Goal: Information Seeking & Learning: Learn about a topic

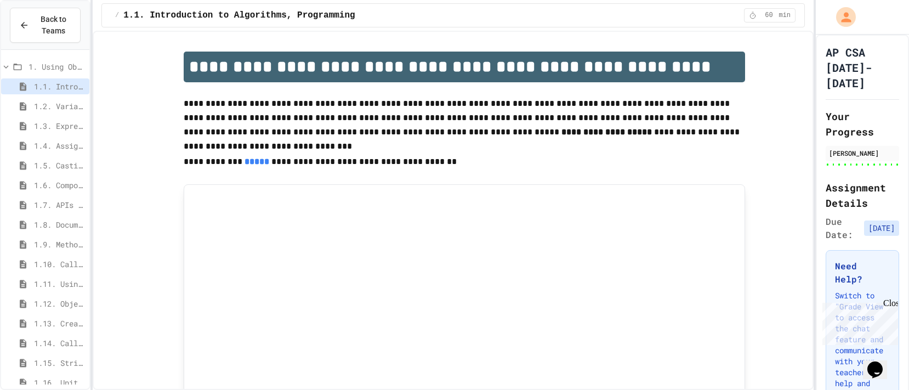
click at [48, 67] on span "1. Using Objects and Methods" at bounding box center [57, 67] width 56 height 12
click at [5, 68] on icon at bounding box center [6, 67] width 10 height 10
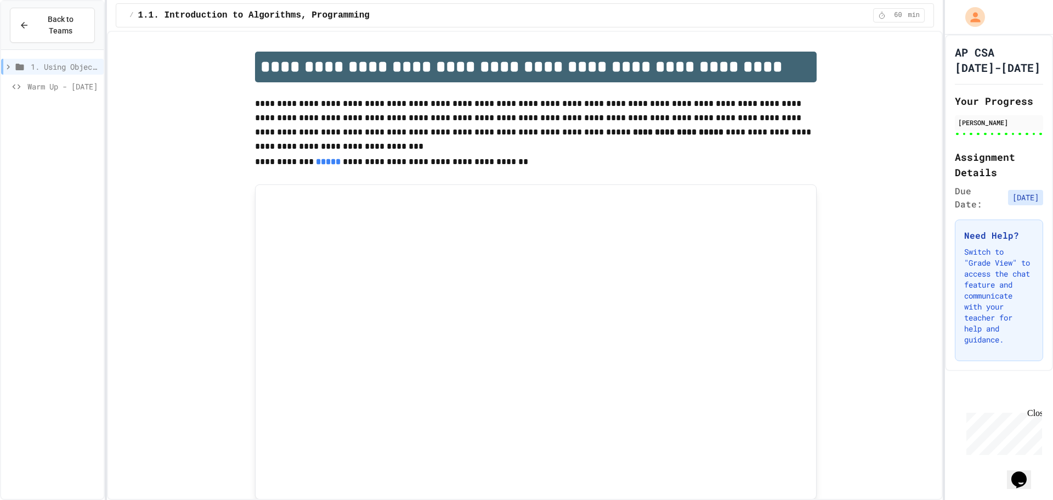
click at [55, 24] on span "Back to Teams" at bounding box center [61, 25] width 50 height 23
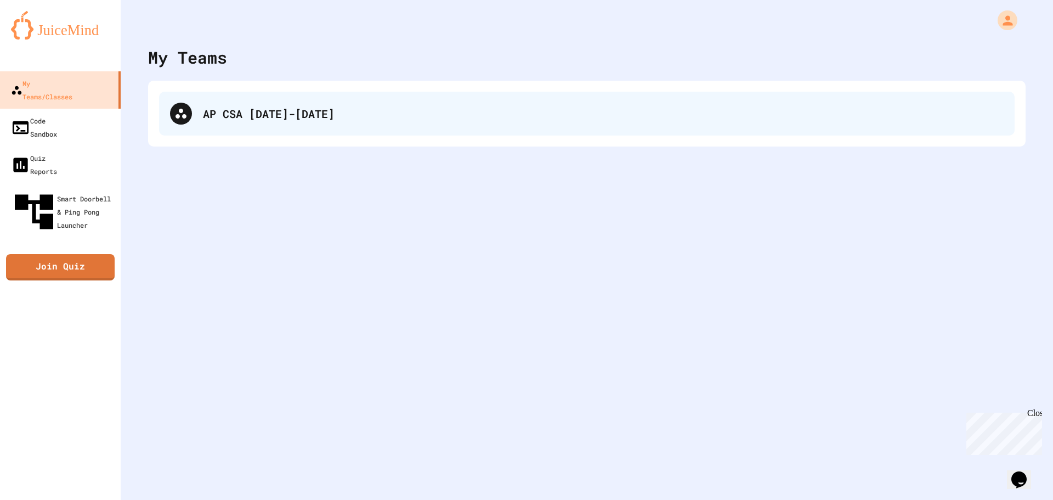
click at [206, 127] on div "AP CSA [DATE]-[DATE]" at bounding box center [587, 114] width 856 height 44
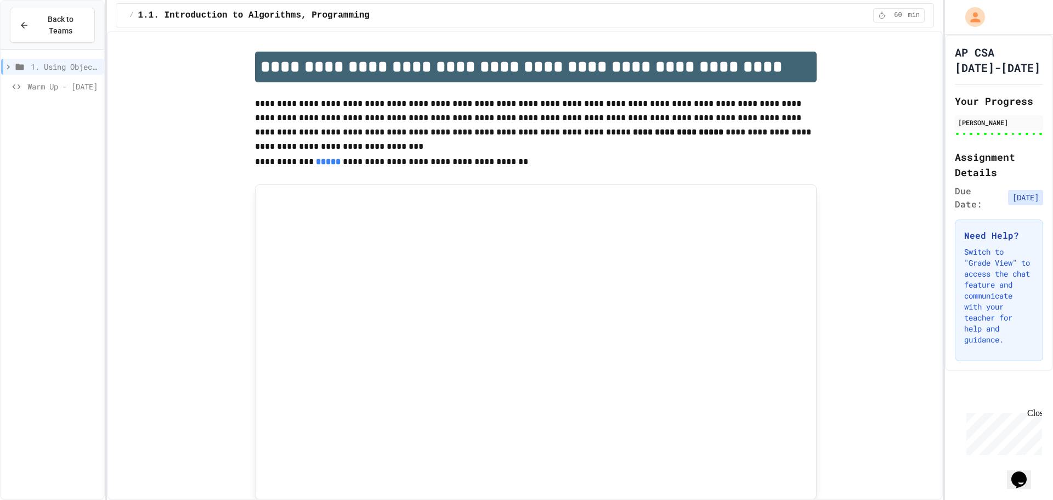
click at [10, 62] on icon at bounding box center [8, 67] width 10 height 10
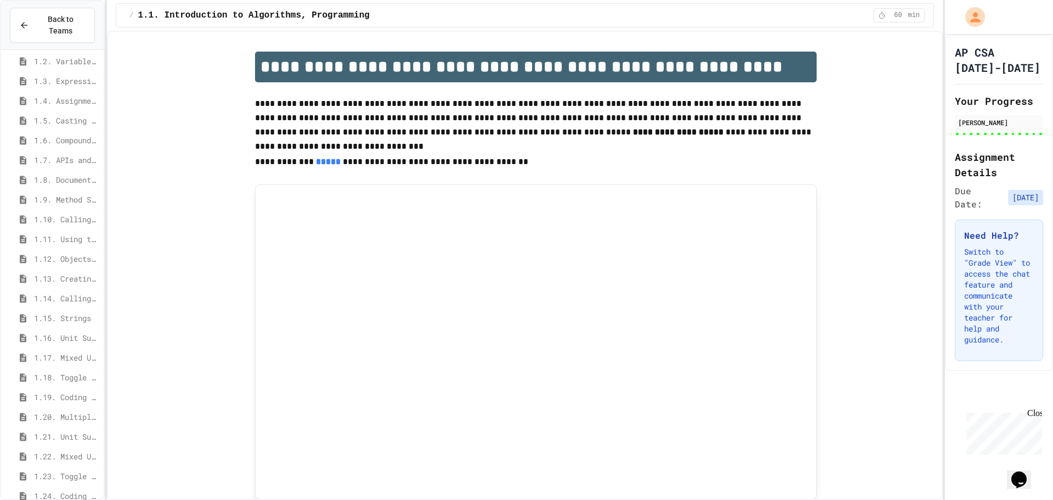
scroll to position [90, 0]
